Goal: Check status

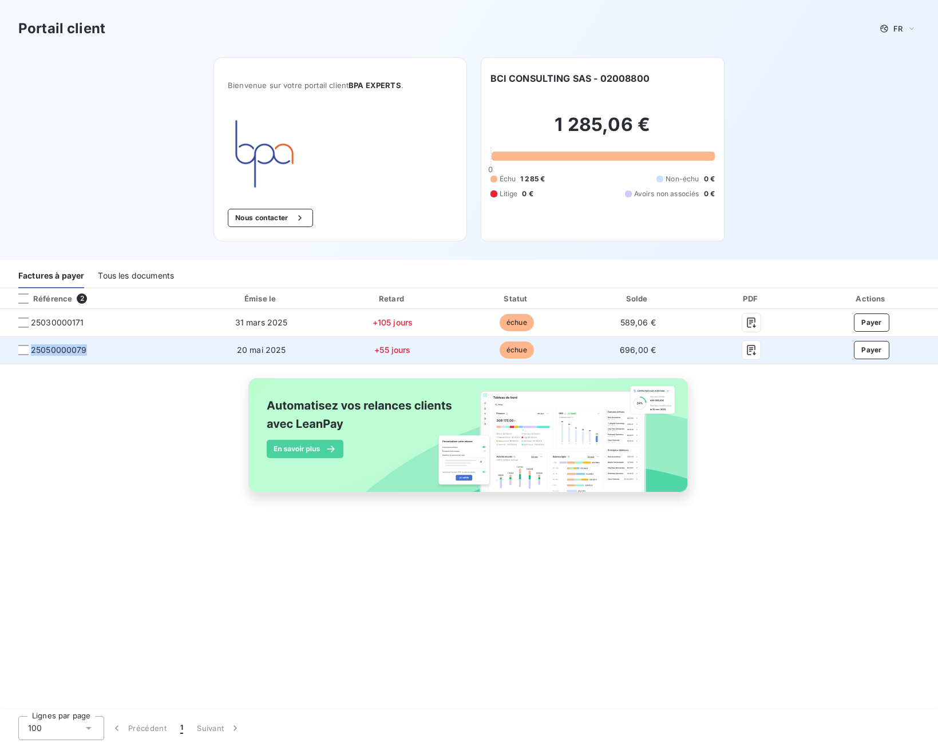
drag, startPoint x: 74, startPoint y: 354, endPoint x: 31, endPoint y: 355, distance: 42.4
click at [31, 355] on span "25050000079" at bounding box center [96, 349] width 174 height 11
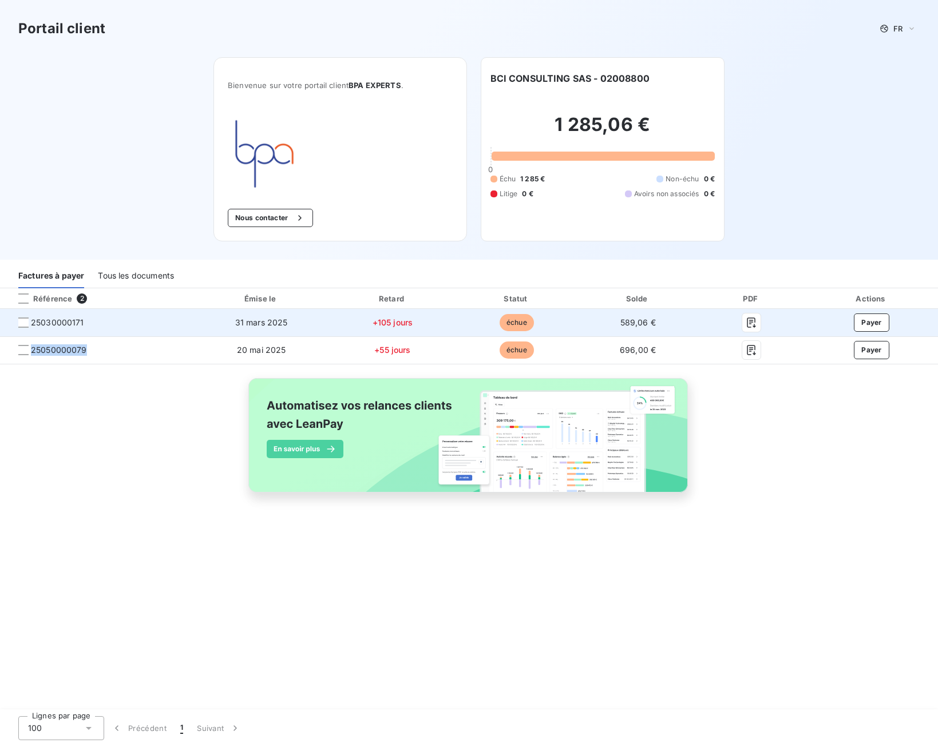
copy span "25050000079"
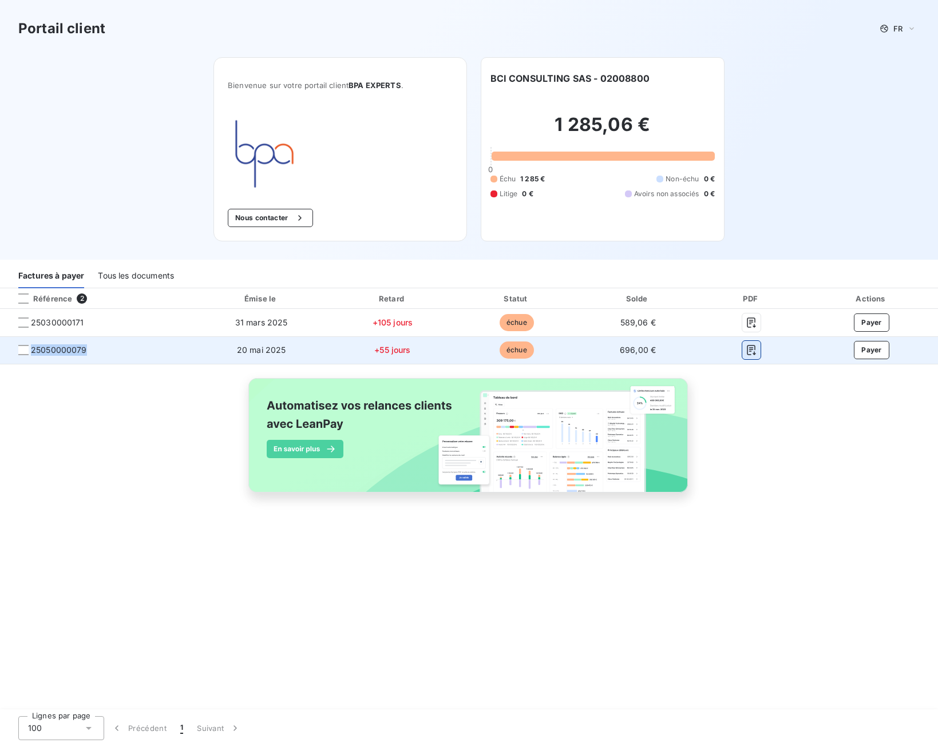
click at [742, 349] on button "button" at bounding box center [751, 350] width 18 height 18
